Goal: Information Seeking & Learning: Find specific fact

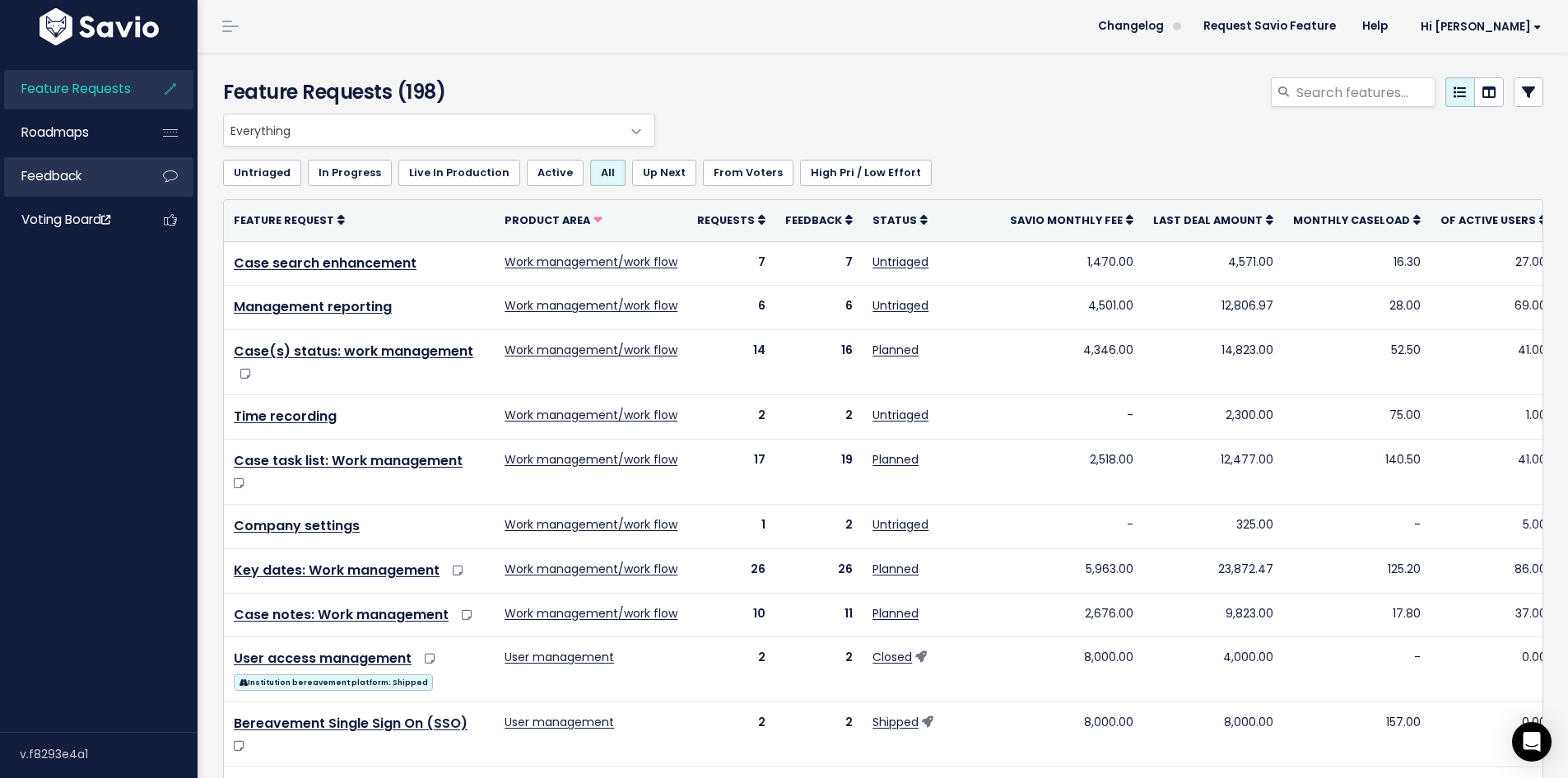
click at [59, 184] on span "Feedback" at bounding box center [51, 176] width 60 height 18
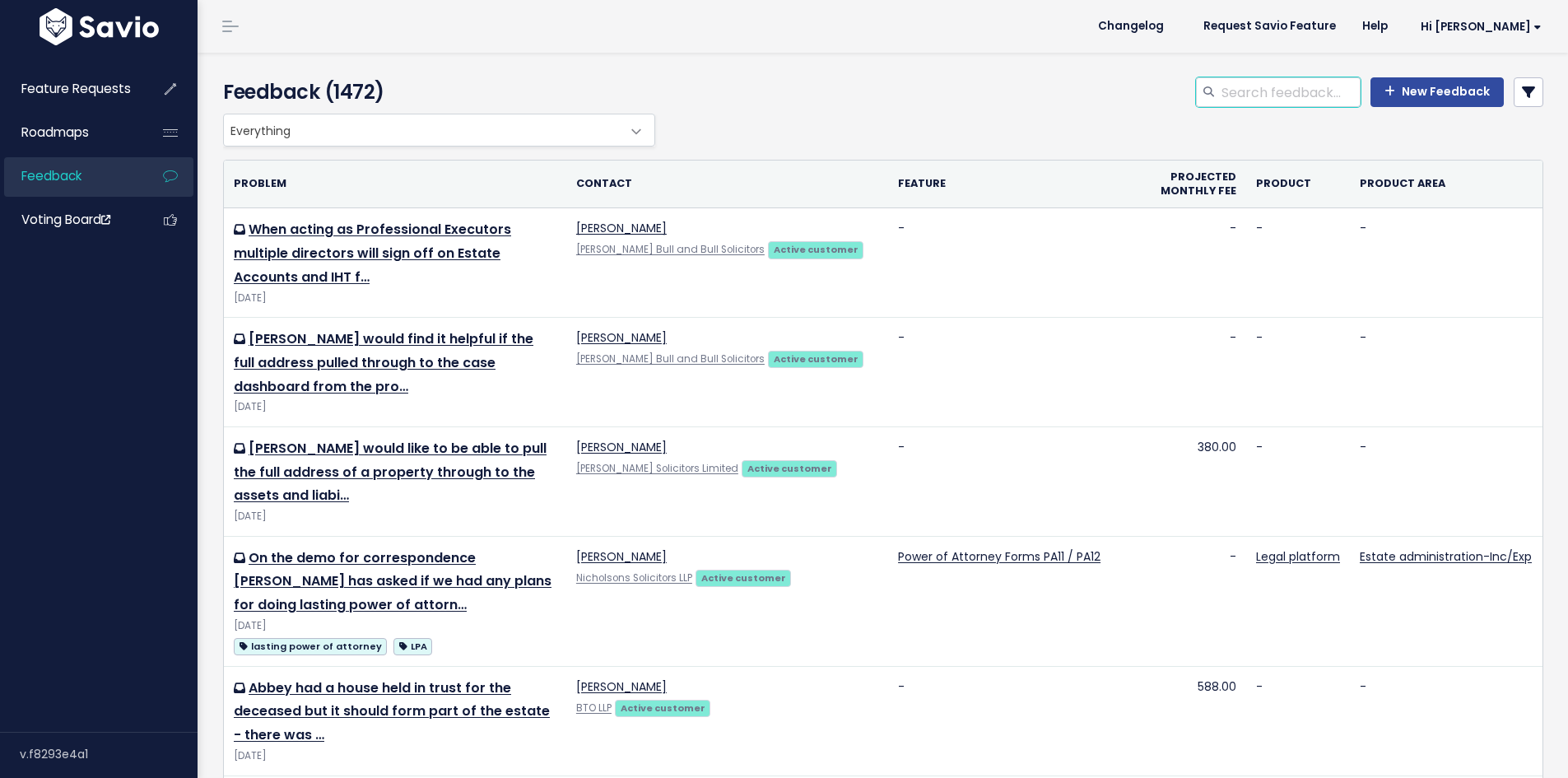
click at [1220, 107] on input "search" at bounding box center [1290, 92] width 141 height 30
type input "joint property discount"
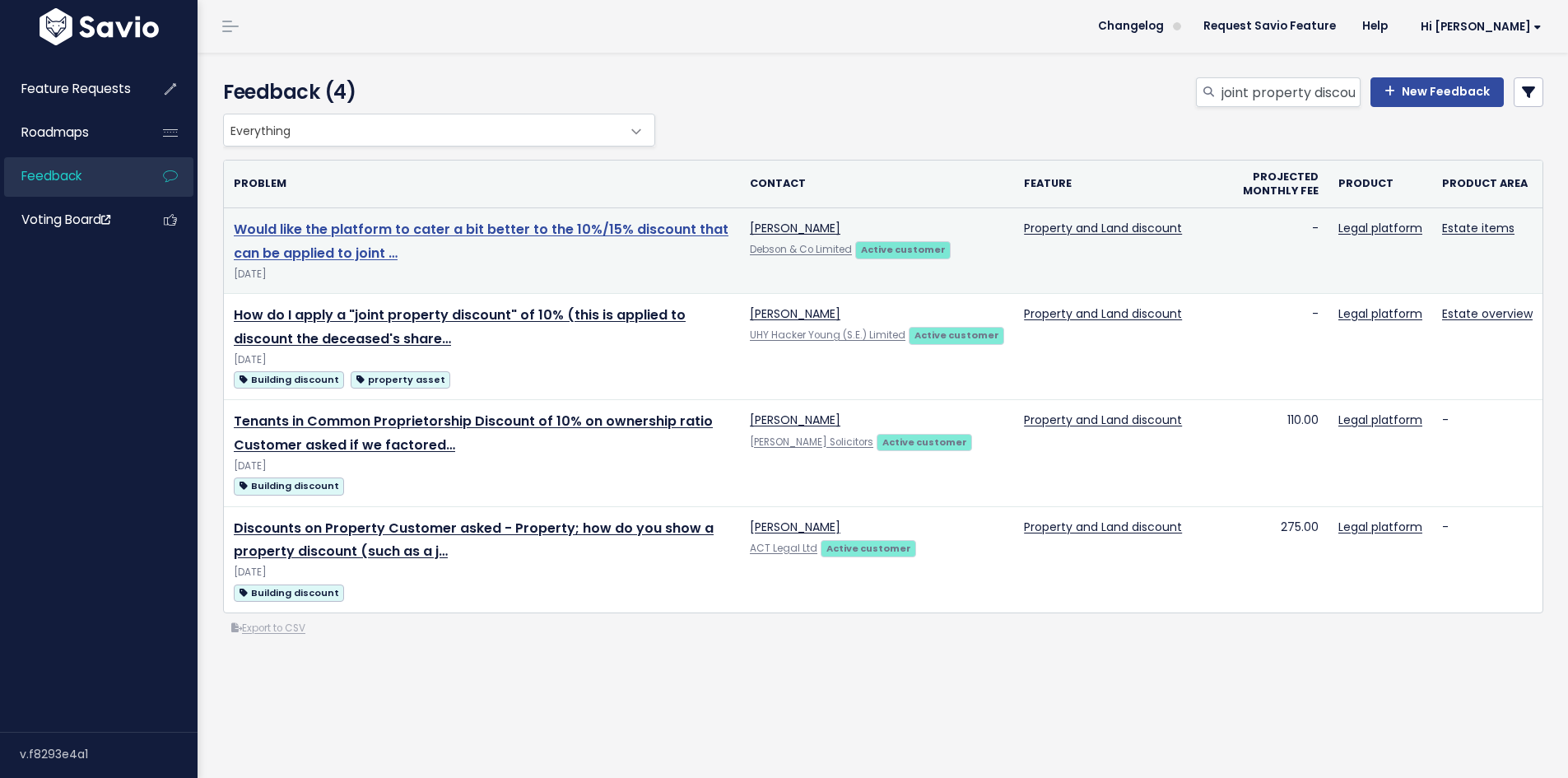
click at [680, 230] on link "Would like the platform to cater a bit better to the 10%/15% discount that can …" at bounding box center [481, 241] width 494 height 42
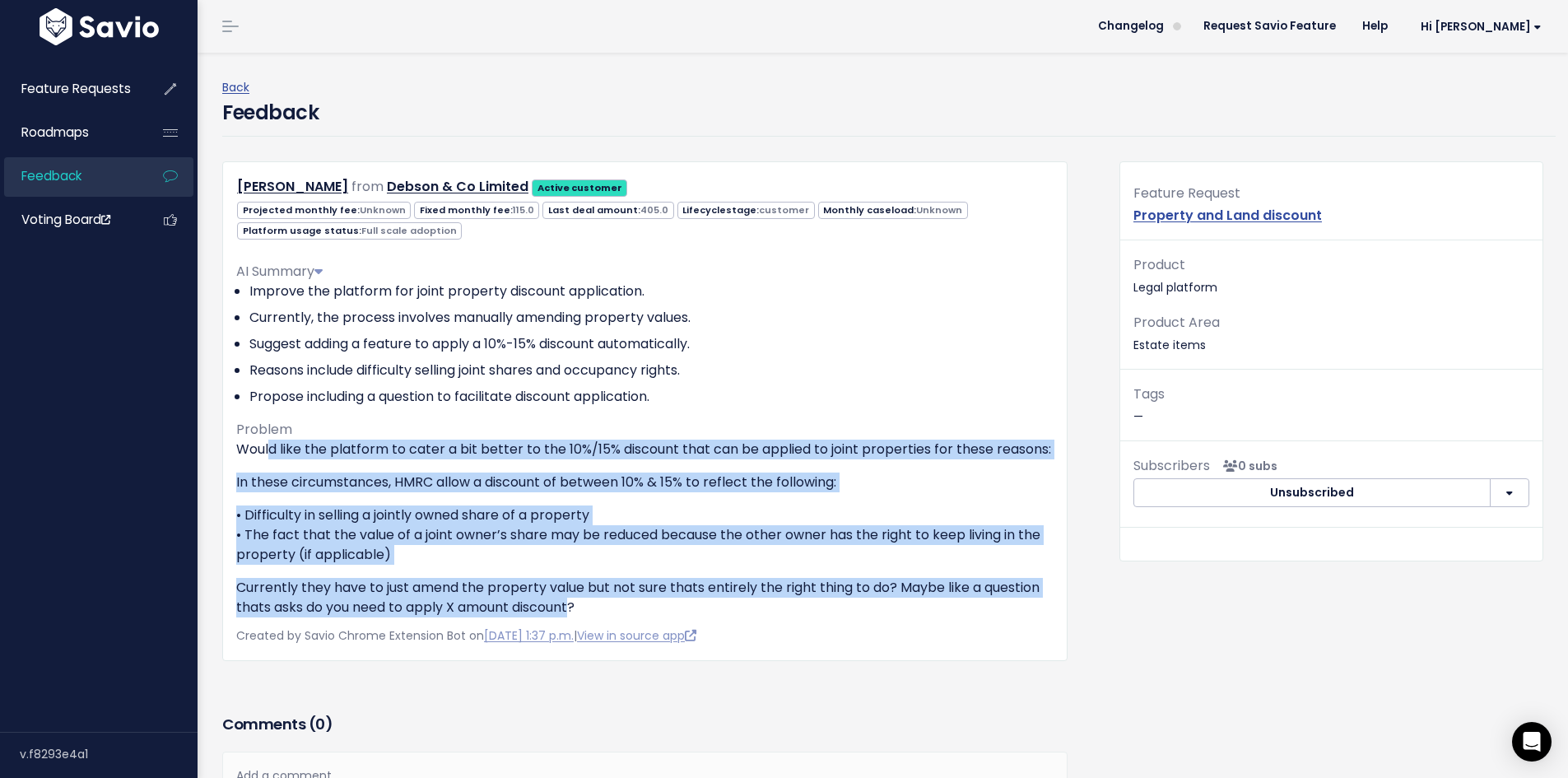
drag, startPoint x: 578, startPoint y: 626, endPoint x: 272, endPoint y: 453, distance: 351.5
click at [272, 453] on div "Would like the platform to cater a bit better to the 10%/15% discount that can …" at bounding box center [644, 529] width 817 height 178
drag, startPoint x: 649, startPoint y: 630, endPoint x: 232, endPoint y: 441, distance: 457.8
click at [232, 441] on div "Jackie Dibley from Debson & Co Limited Active customer Projected monthly fee: 1…" at bounding box center [644, 412] width 846 height 500
copy div "Would like the platform to cater a bit better to the 10%/15% discount that can …"
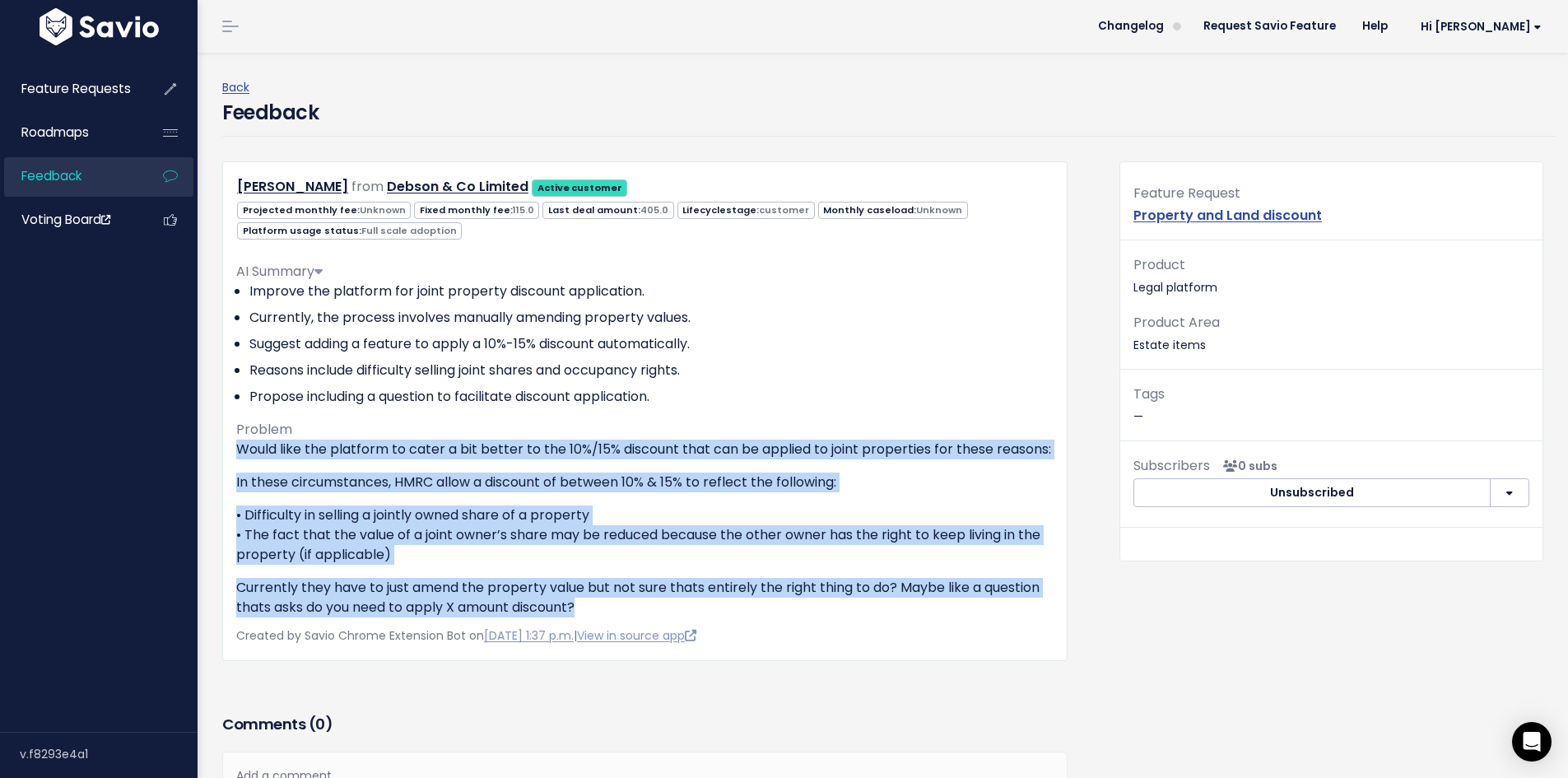
click at [93, 177] on link "Feedback" at bounding box center [70, 176] width 132 height 38
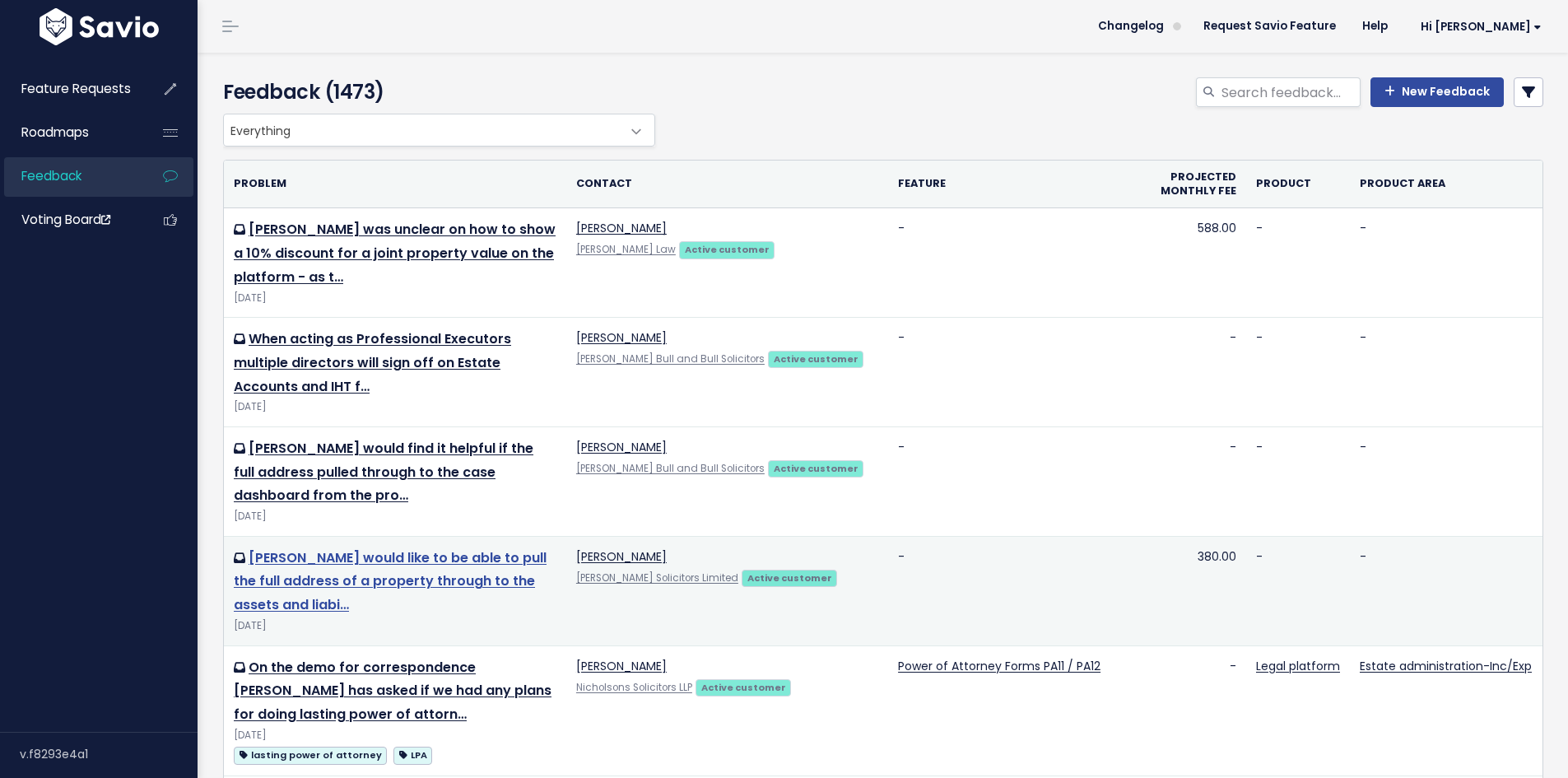
click at [498, 549] on link "Davina would like to be able to pull the full address of a property through to …" at bounding box center [390, 583] width 313 height 67
